Goal: Transaction & Acquisition: Purchase product/service

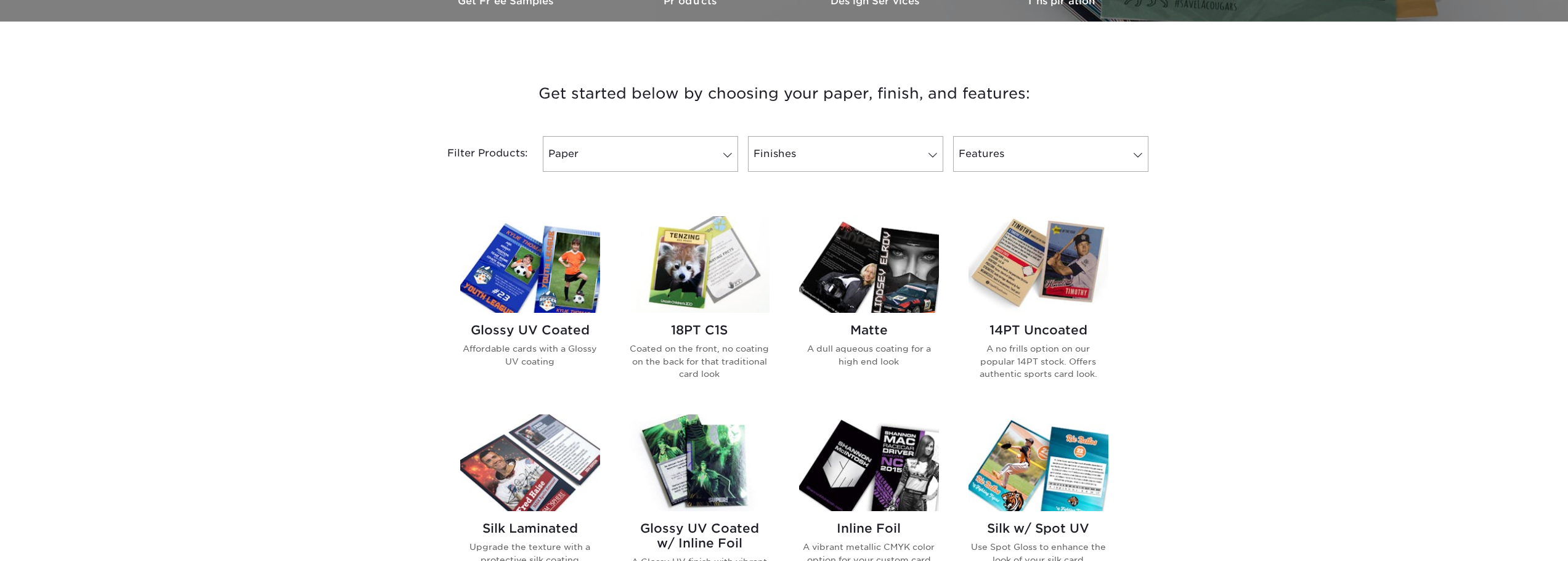
scroll to position [431, 0]
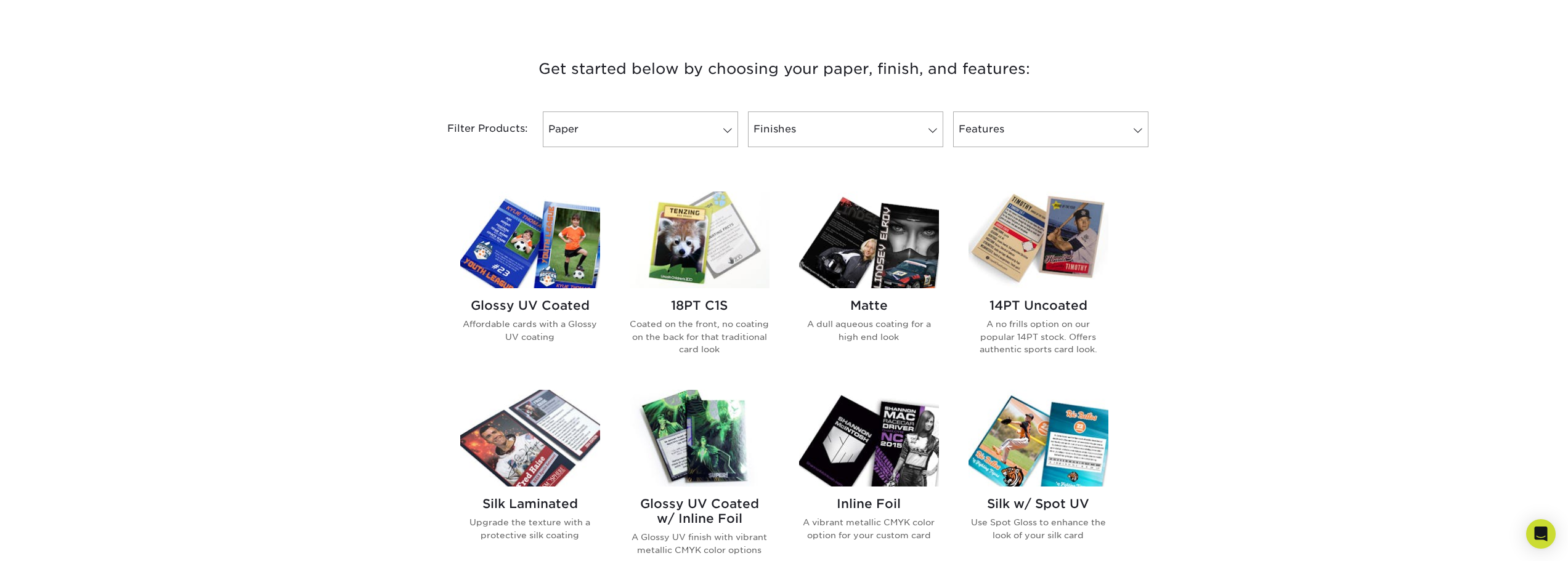
click at [875, 243] on img at bounding box center [869, 240] width 140 height 96
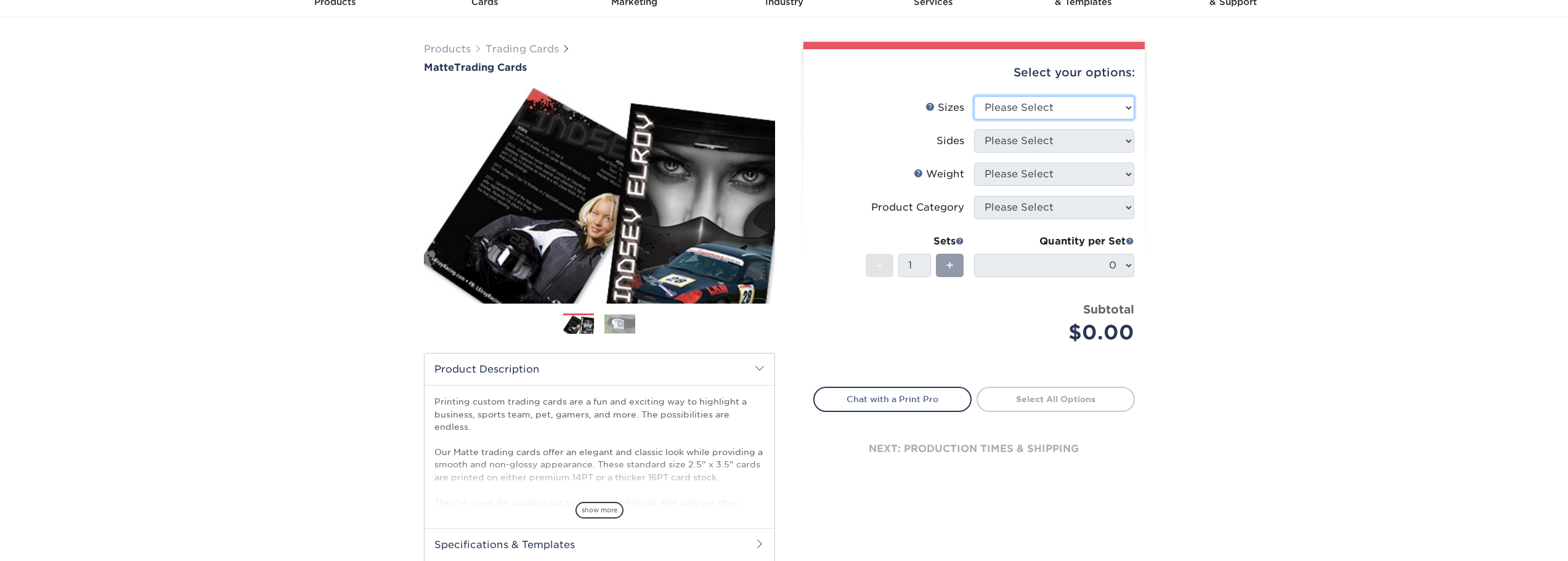
click at [1076, 106] on select "Please Select 2.5" x 3.5"" at bounding box center [1054, 108] width 160 height 23
click at [1122, 108] on select "Please Select 2.5" x 3.5"" at bounding box center [1054, 108] width 160 height 23
select select "2.50x3.50"
click at [974, 96] on select "Please Select 2.5" x 3.5"" at bounding box center [1054, 108] width 160 height 23
click at [1094, 146] on select "Please Select Print Both Sides Print Front Only" at bounding box center [1054, 141] width 160 height 23
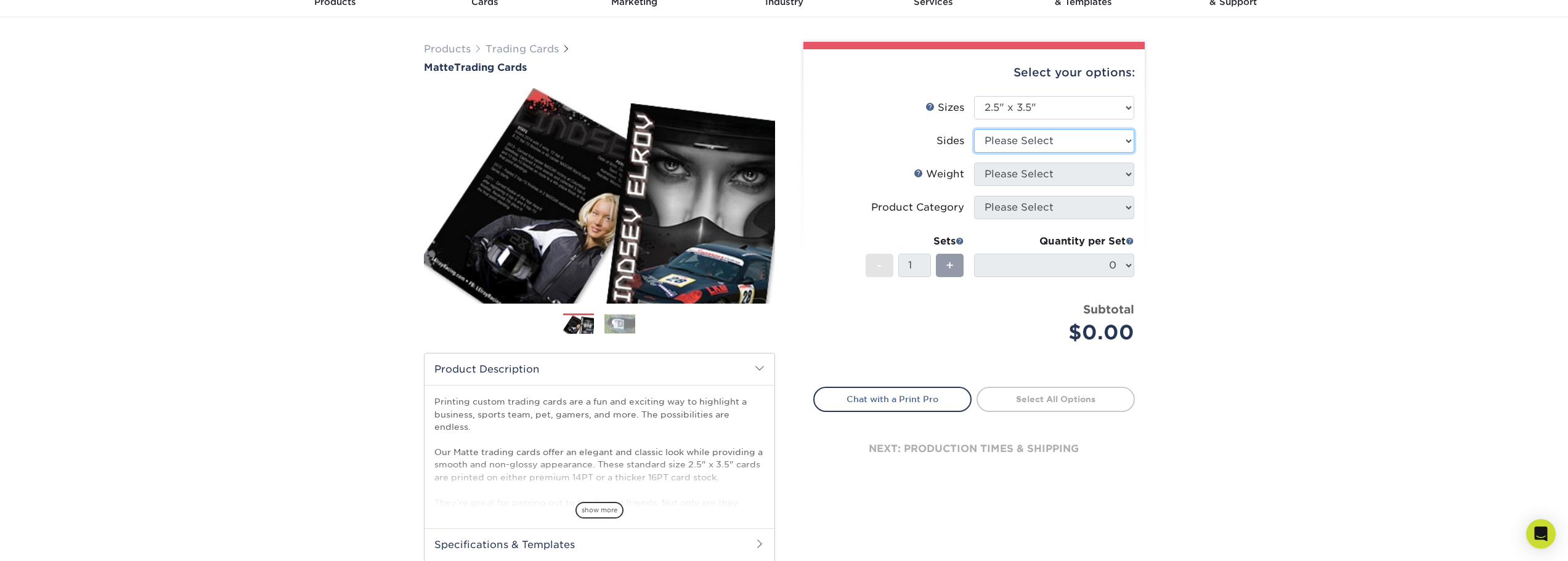
select select "13abbda7-1d64-4f25-8bb2-c179b224825d"
click at [974, 129] on select "Please Select Print Both Sides Print Front Only" at bounding box center [1054, 141] width 160 height 23
click at [1090, 175] on select "Please Select 16PT 14PT" at bounding box center [1054, 174] width 160 height 23
select select "14PT"
click at [974, 162] on select "Please Select 16PT 14PT" at bounding box center [1054, 174] width 160 height 23
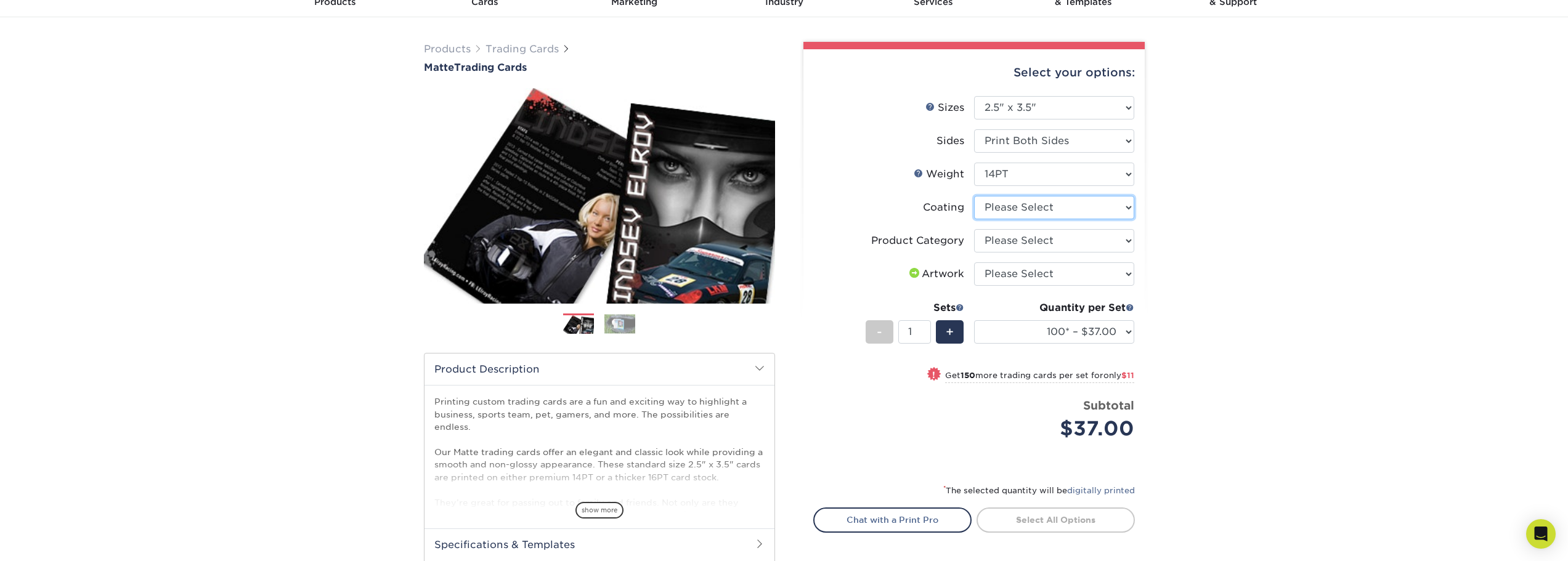
click at [1095, 209] on select at bounding box center [1054, 208] width 160 height 23
select select "121bb7b5-3b4d-429f-bd8d-bbf80e953313"
click at [974, 196] on select at bounding box center [1054, 208] width 160 height 23
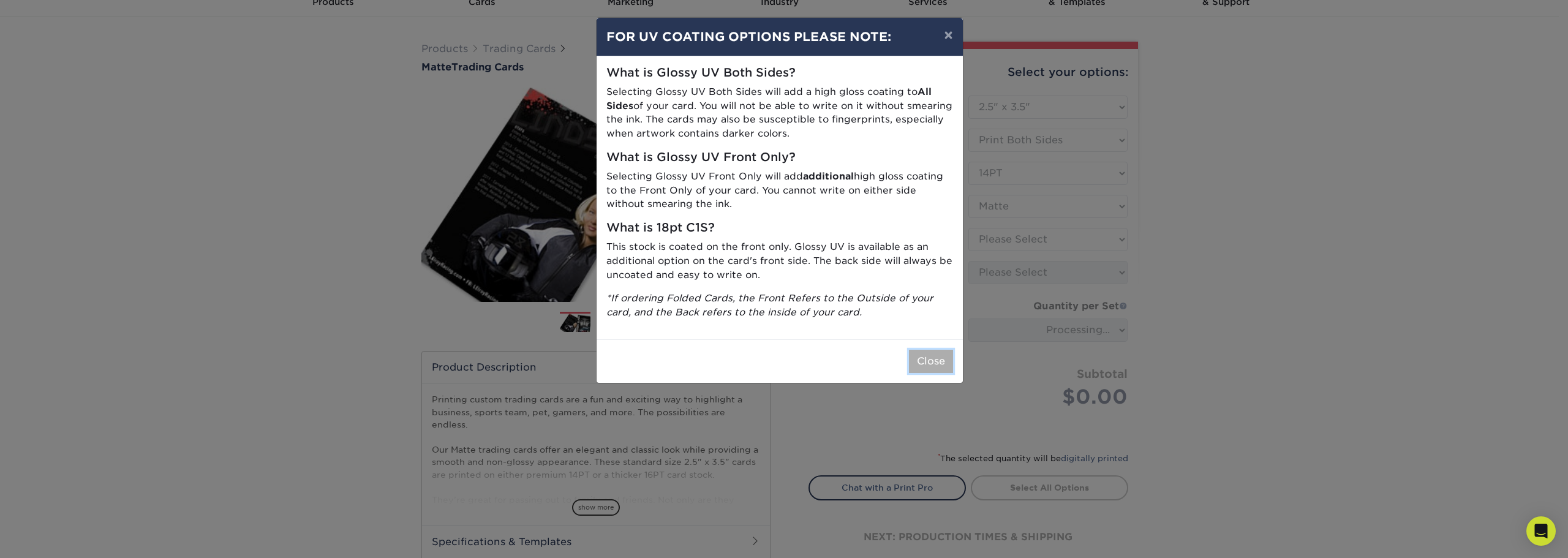
click at [929, 359] on button "Close" at bounding box center [931, 361] width 44 height 23
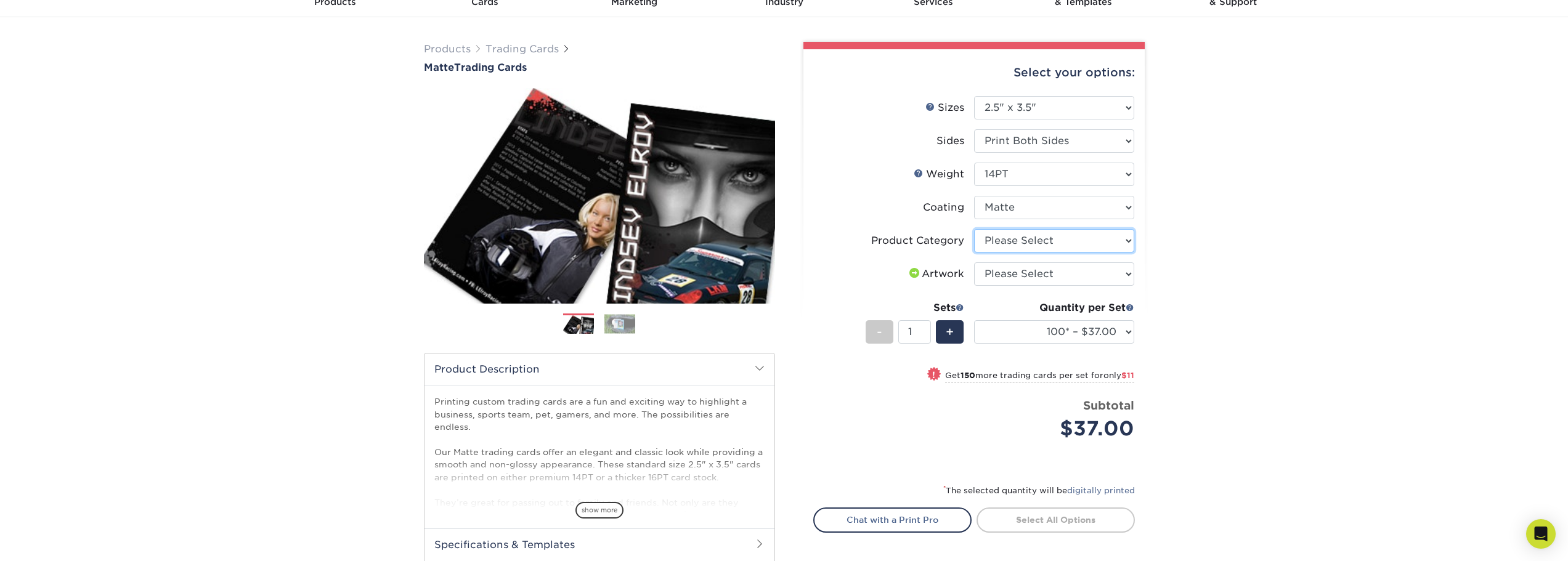
click at [1063, 241] on select "Please Select Trading Cards" at bounding box center [1054, 241] width 160 height 23
select select "c2f9bce9-36c2-409d-b101-c29d9d031e18"
click at [974, 229] on select "Please Select Trading Cards" at bounding box center [1054, 241] width 160 height 23
click at [1079, 273] on select "Please Select I will upload files I need a design - $100" at bounding box center [1054, 274] width 160 height 23
select select "upload"
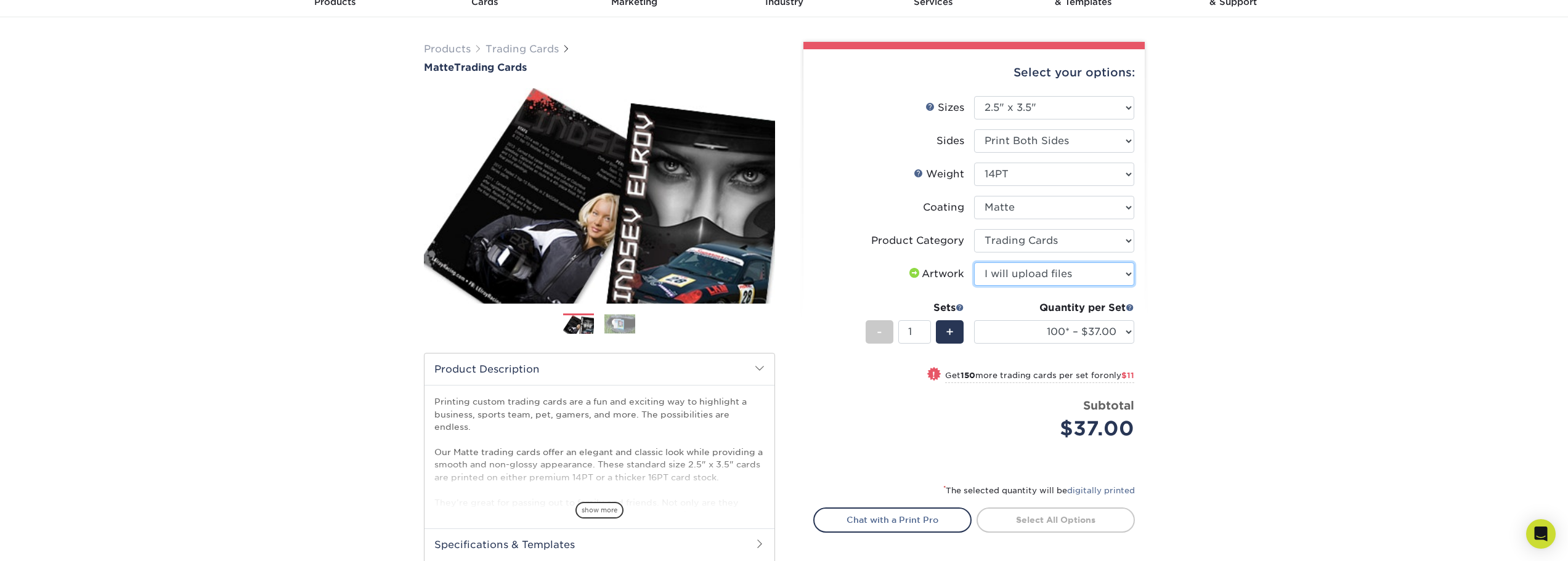
click at [974, 263] on select "Please Select I will upload files I need a design - $100" at bounding box center [1054, 274] width 160 height 23
